Goal: Task Accomplishment & Management: Use online tool/utility

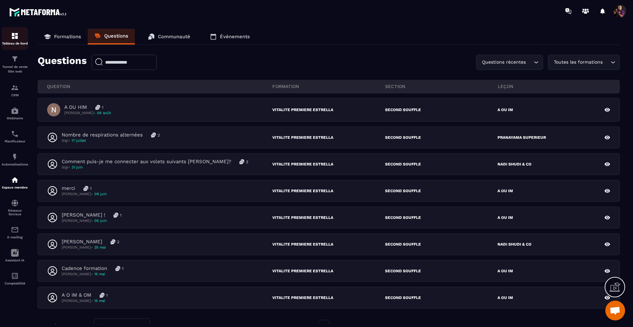
click at [14, 36] on img at bounding box center [15, 36] width 8 height 8
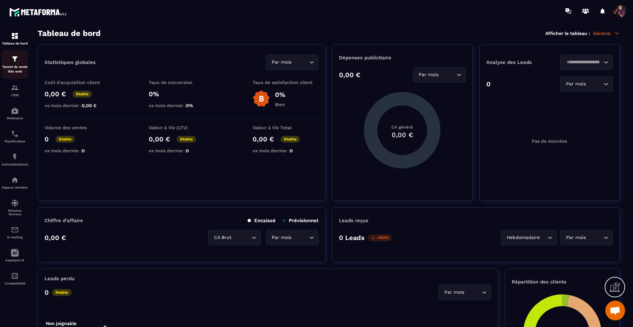
click at [10, 66] on p "Tunnel de vente Site web" at bounding box center [15, 69] width 26 height 9
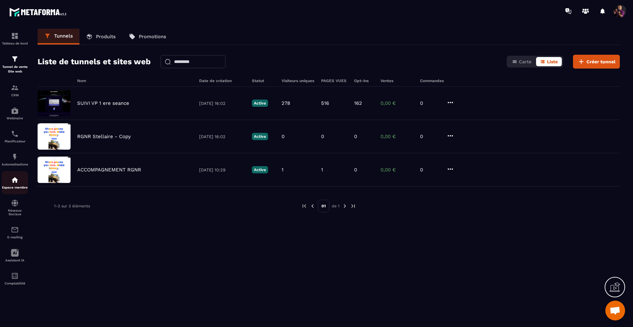
click at [15, 182] on img at bounding box center [15, 180] width 8 height 8
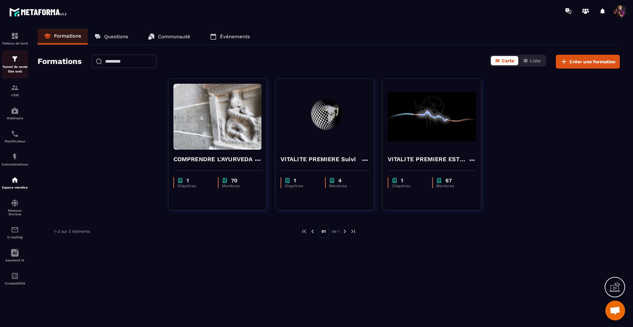
click at [12, 62] on img at bounding box center [15, 59] width 8 height 8
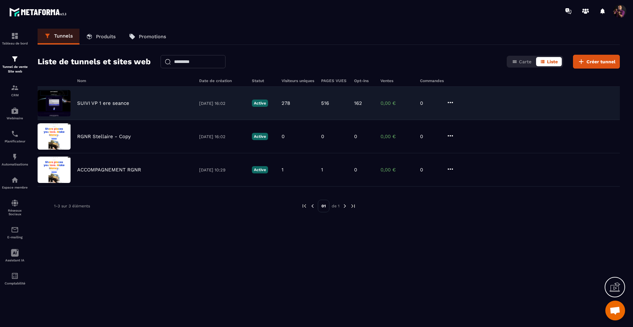
click at [100, 107] on div "SUIVI VP 1 ere seance [DATE] 16:02 Active 278 516 162 0,00 € 0" at bounding box center [329, 103] width 582 height 33
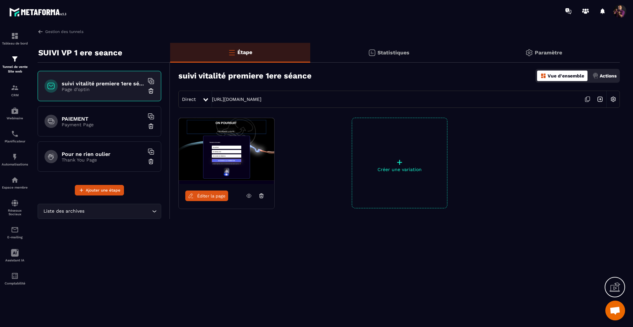
click at [122, 122] on p "Payment Page" at bounding box center [103, 124] width 82 height 5
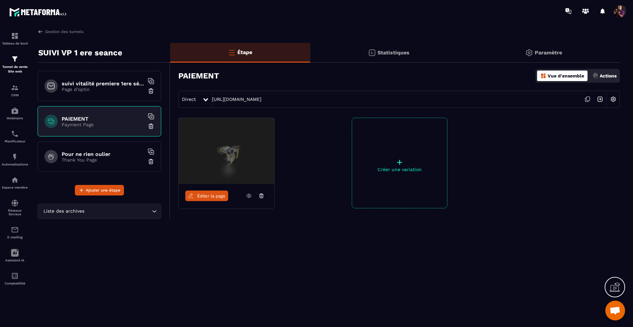
click at [213, 196] on span "Éditer la page" at bounding box center [211, 195] width 28 height 5
